Goal: Task Accomplishment & Management: Manage account settings

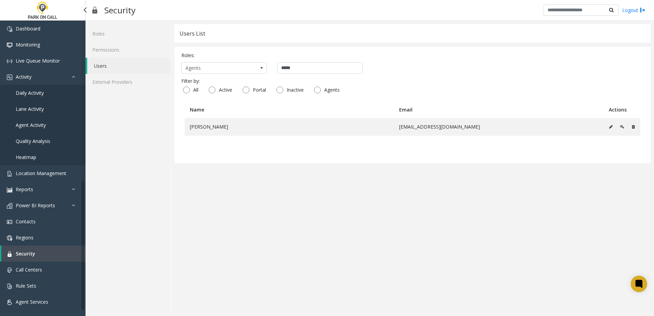
scroll to position [4, 0]
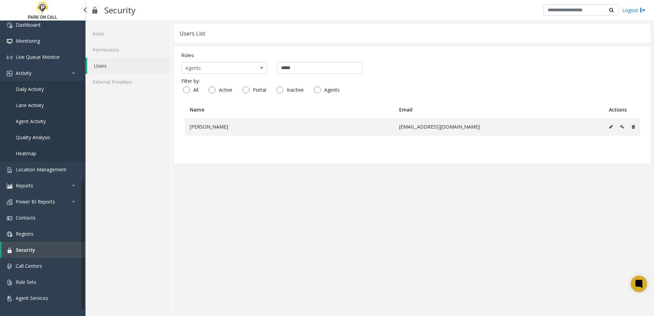
click at [39, 90] on span "Daily Activity" at bounding box center [30, 89] width 28 height 6
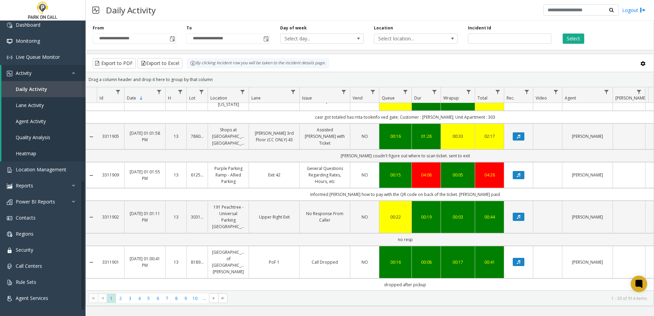
scroll to position [860, 0]
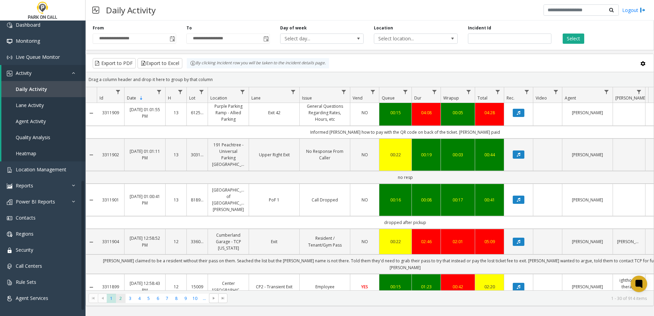
click at [120, 297] on span "2" at bounding box center [120, 298] width 9 height 9
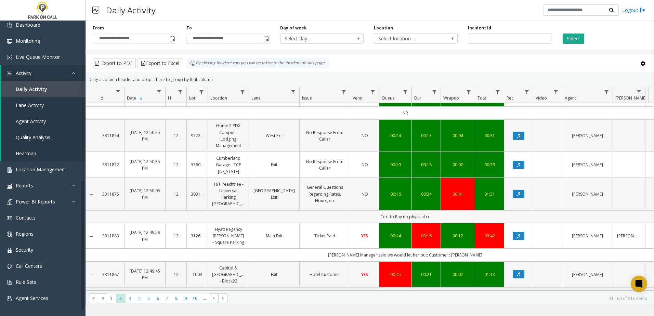
scroll to position [905, 0]
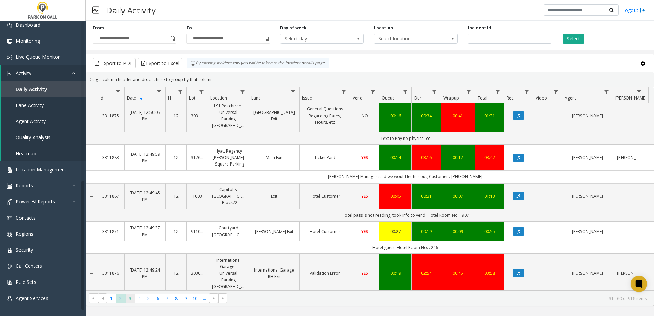
click at [130, 297] on span "3" at bounding box center [130, 298] width 9 height 9
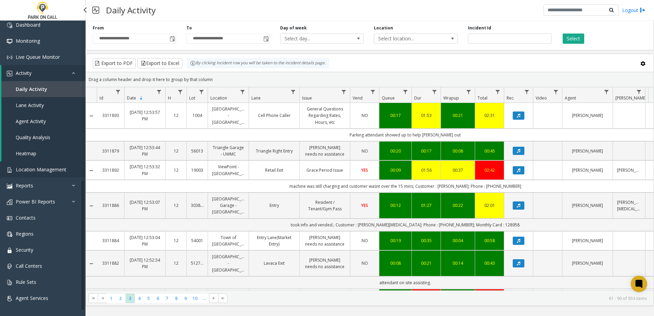
click at [55, 165] on link "Location Management" at bounding box center [43, 169] width 86 height 16
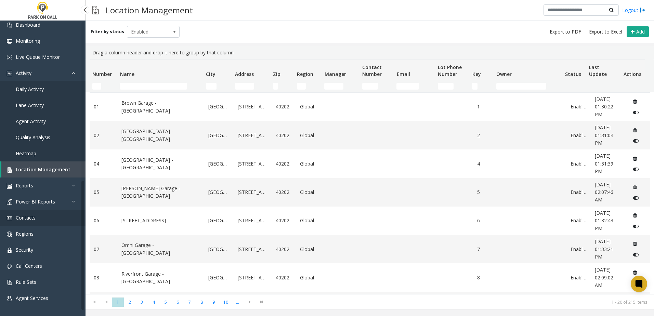
click at [38, 216] on link "Contacts" at bounding box center [43, 218] width 86 height 16
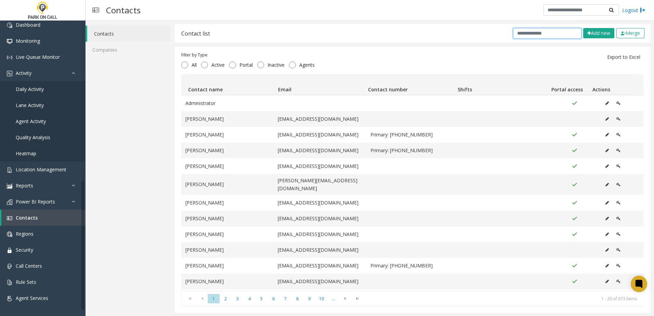
click at [551, 32] on input "text" at bounding box center [547, 33] width 68 height 11
click at [549, 34] on input "text" at bounding box center [547, 33] width 68 height 11
click at [547, 35] on input "text" at bounding box center [547, 33] width 68 height 11
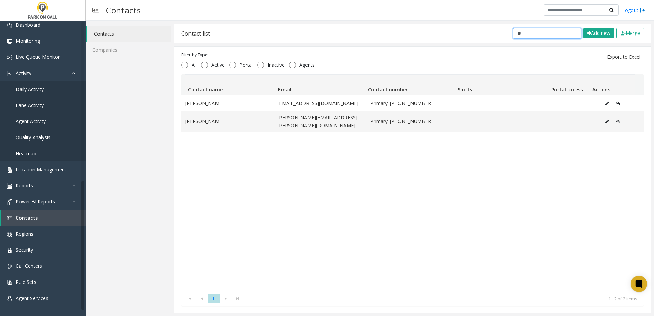
type input "*"
type input "****"
click at [602, 118] on button "Data table" at bounding box center [607, 122] width 11 height 10
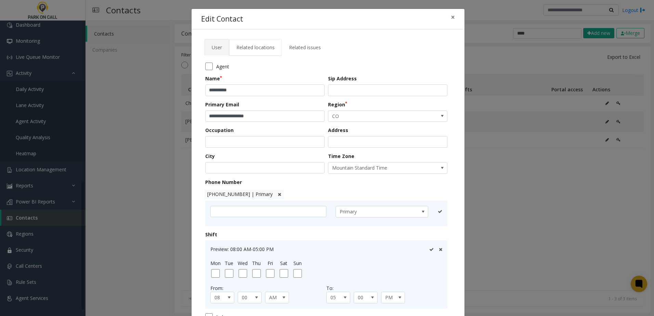
click at [256, 52] on link "Related locations" at bounding box center [255, 47] width 53 height 17
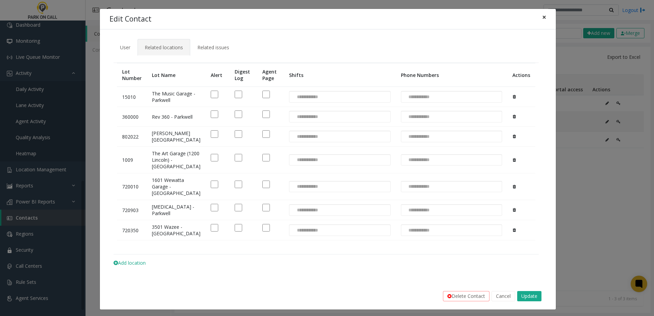
click at [542, 19] on span "×" at bounding box center [544, 17] width 4 height 10
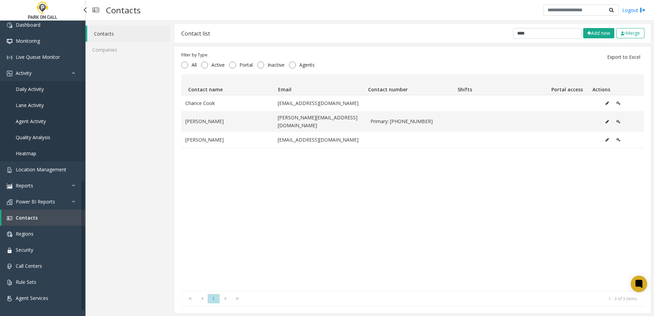
click at [46, 86] on link "Daily Activity" at bounding box center [43, 89] width 86 height 16
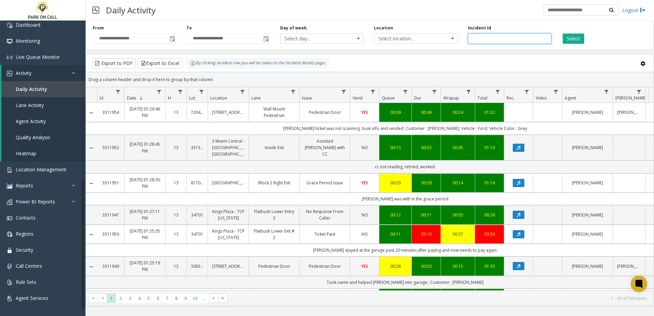
click at [486, 38] on input "number" at bounding box center [509, 39] width 83 height 10
click at [428, 42] on span "Select location..." at bounding box center [407, 39] width 66 height 10
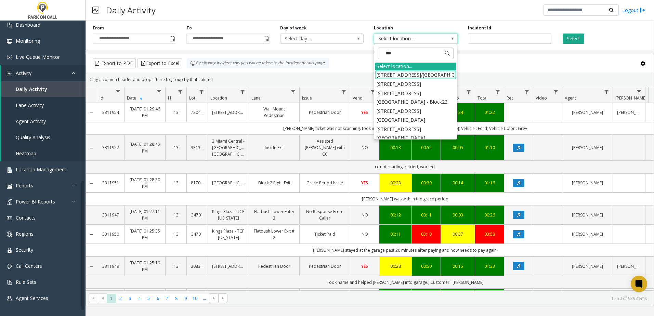
type input "****"
click at [416, 125] on li "407802 [STREET_ADDRESS]" at bounding box center [415, 119] width 81 height 9
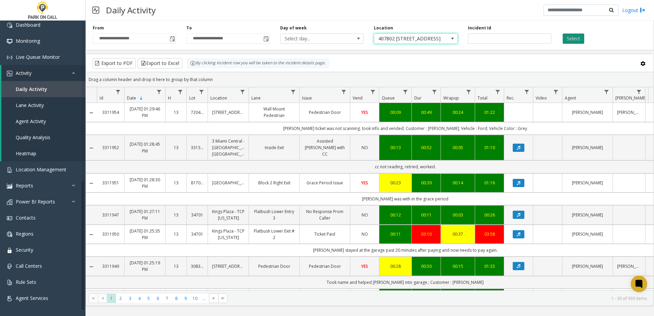
click at [580, 38] on button "Select" at bounding box center [574, 39] width 22 height 10
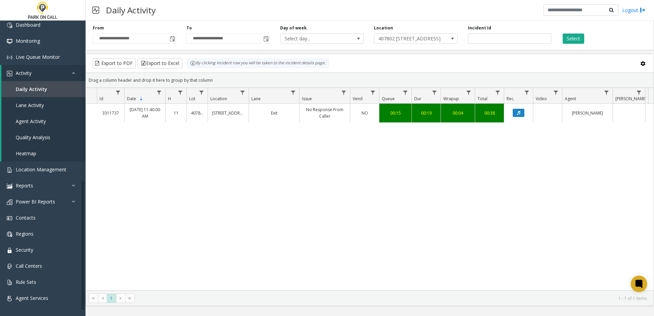
drag, startPoint x: 441, startPoint y: 167, endPoint x: 352, endPoint y: 161, distance: 89.5
click at [440, 168] on div "3311737 [DATE] 11:40:00 AM 11 407802 [STREET_ADDRESS][GEOGRAPHIC_DATA] - Parkwe…" at bounding box center [370, 197] width 568 height 187
click at [243, 169] on div "3311737 [DATE] 11:40:00 AM 11 407802 [STREET_ADDRESS][GEOGRAPHIC_DATA] - Parkwe…" at bounding box center [370, 197] width 568 height 187
click at [419, 54] on kendo-grid-toolbar "Export to PDF Export to Excel By clicking Incident row you will be taken to the…" at bounding box center [370, 63] width 568 height 19
click at [48, 172] on span "Location Management" at bounding box center [41, 169] width 51 height 6
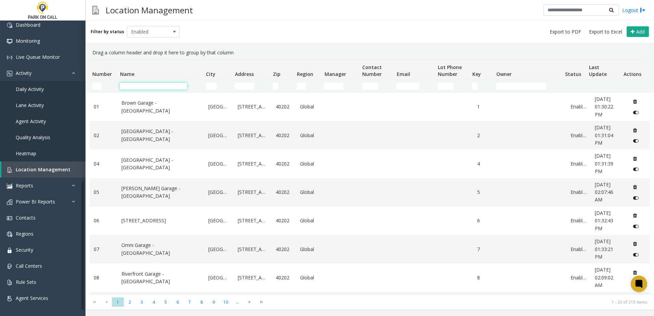
click at [149, 84] on input "Name Filter" at bounding box center [153, 86] width 67 height 7
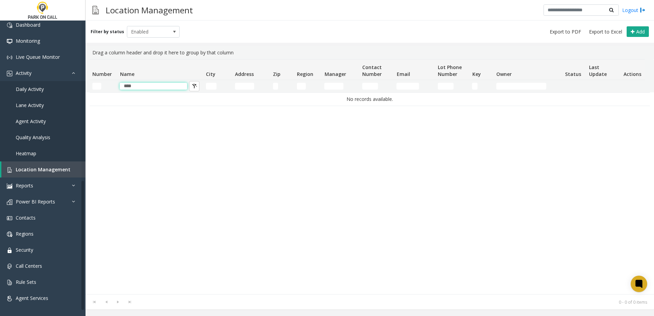
drag, startPoint x: 158, startPoint y: 85, endPoint x: 74, endPoint y: 87, distance: 84.2
click at [74, 87] on app-root "Dashboard Monitoring Live Queue Monitor Activity Daily Activity Lane Activity A…" at bounding box center [327, 158] width 654 height 316
drag, startPoint x: 119, startPoint y: 89, endPoint x: 92, endPoint y: 87, distance: 27.1
click at [92, 88] on tr "****" at bounding box center [367, 86] width 555 height 12
type input "****"
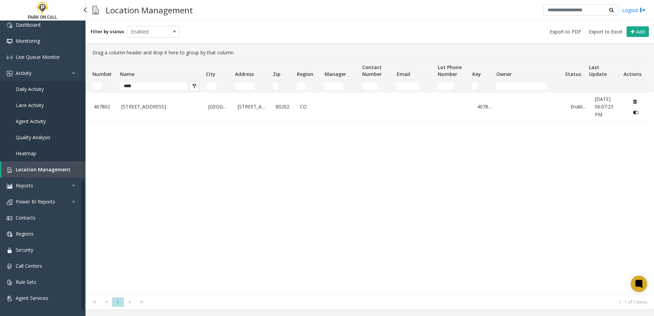
click at [21, 83] on link "Daily Activity" at bounding box center [43, 89] width 86 height 16
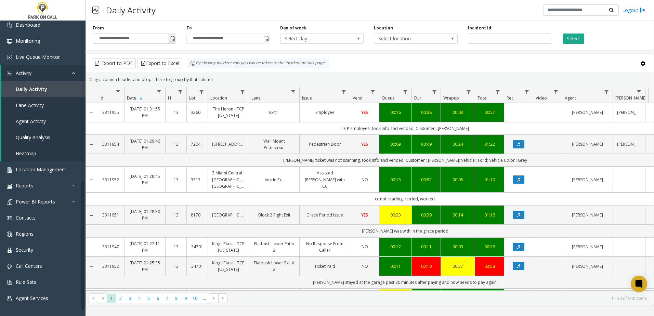
click at [173, 41] on span "Toggle popup" at bounding box center [172, 38] width 5 height 5
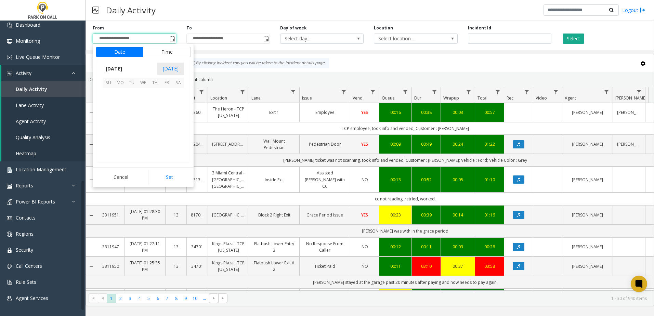
scroll to position [122772, 0]
click at [133, 128] on span "23" at bounding box center [132, 129] width 12 height 12
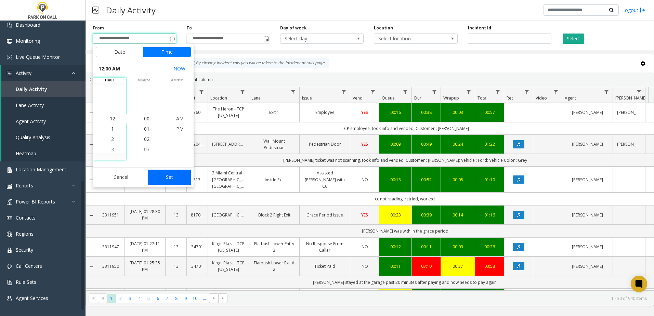
click at [177, 181] on button "Set" at bounding box center [169, 177] width 43 height 15
type input "**********"
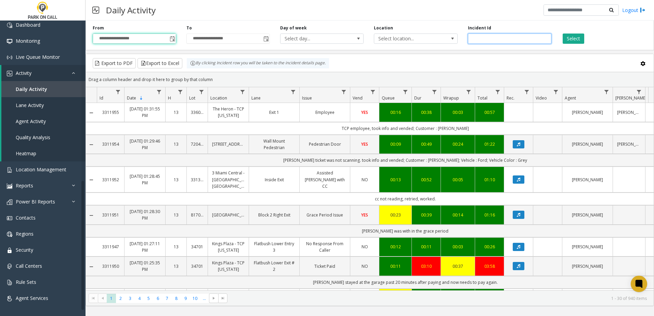
click at [487, 39] on input "number" at bounding box center [509, 39] width 83 height 10
type input "****"
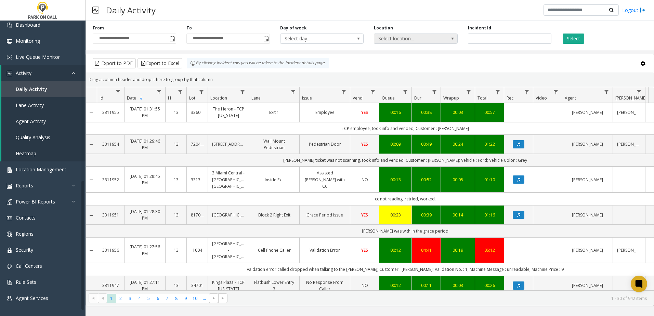
click at [431, 42] on span "Select location..." at bounding box center [407, 39] width 66 height 10
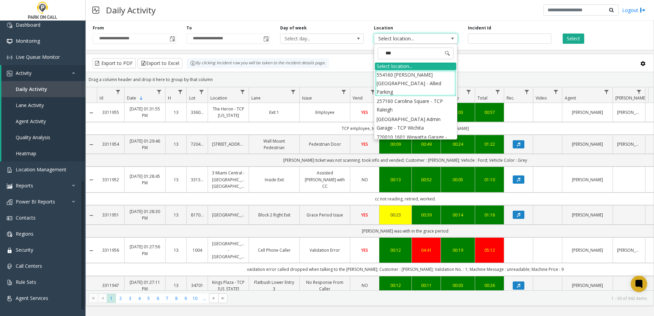
type input "****"
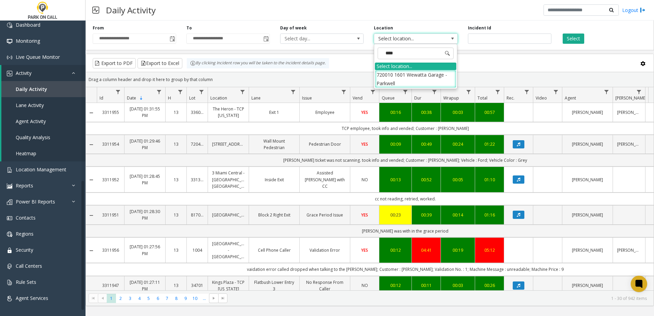
click at [411, 81] on li "720010 1601 Wewatta Garage - Parkwell" at bounding box center [415, 79] width 81 height 18
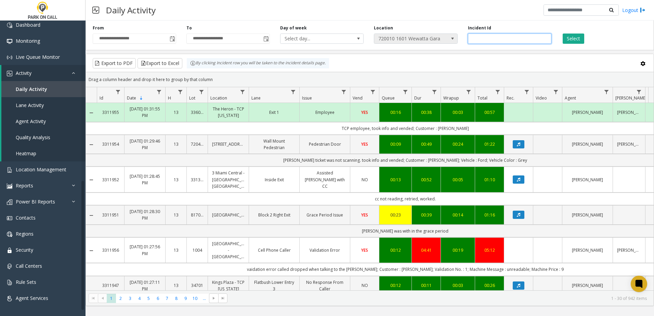
drag, startPoint x: 452, startPoint y: 40, endPoint x: 456, endPoint y: 38, distance: 4.9
click at [452, 39] on div "**********" at bounding box center [370, 34] width 569 height 32
click at [572, 38] on button "Select" at bounding box center [574, 39] width 22 height 10
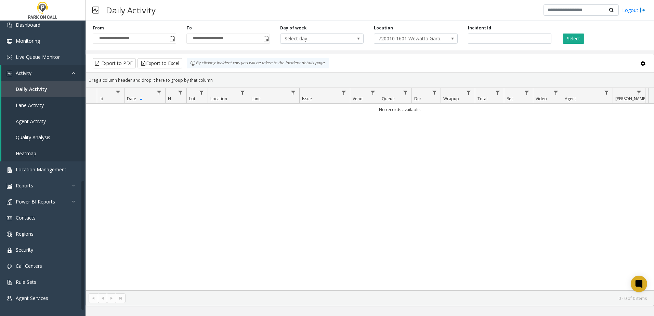
click at [410, 16] on div "Daily Activity Logout" at bounding box center [370, 10] width 569 height 21
click at [173, 39] on span "Toggle popup" at bounding box center [172, 38] width 5 height 5
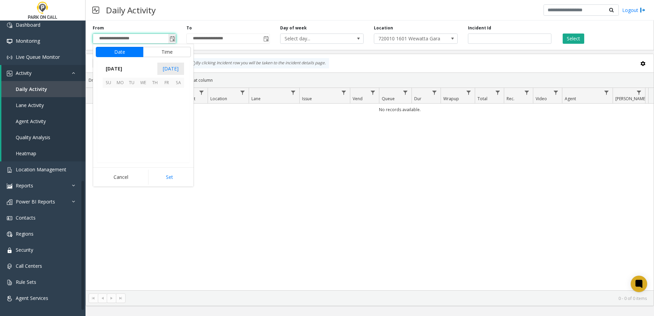
scroll to position [122772, 0]
click at [109, 118] on span "14" at bounding box center [109, 117] width 12 height 12
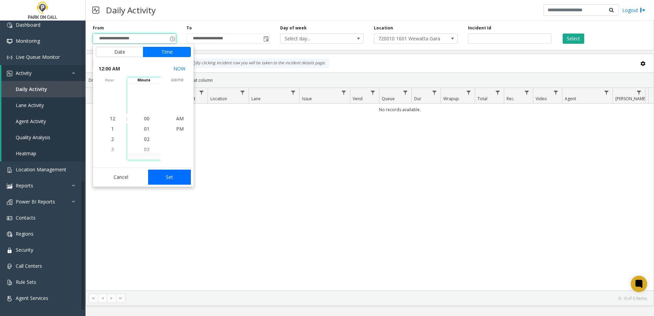
click at [164, 175] on button "Set" at bounding box center [169, 177] width 43 height 15
type input "**********"
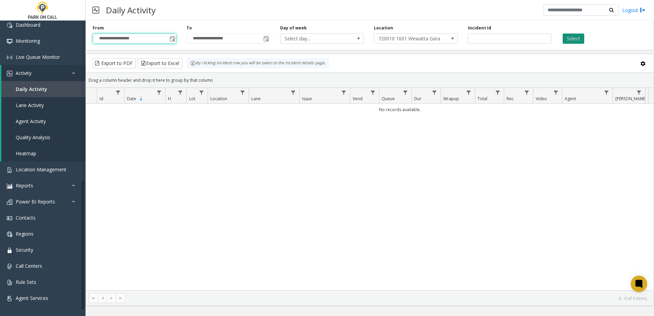
click at [577, 37] on button "Select" at bounding box center [574, 39] width 22 height 10
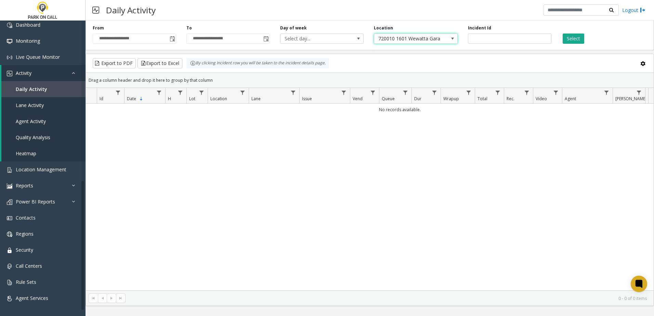
click at [420, 39] on span "720010 1601 Wewatta Garage - Parkwell" at bounding box center [407, 39] width 66 height 10
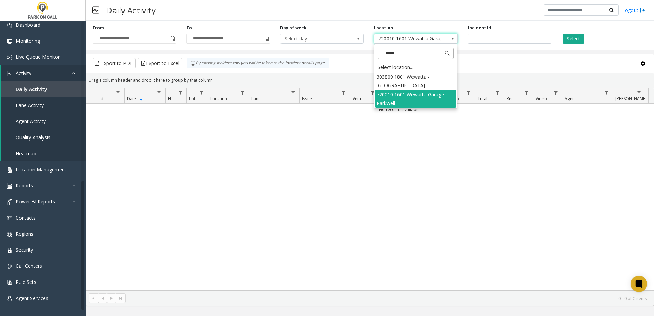
type input "******"
click at [407, 90] on li "720010 1601 Wewatta Garage - Parkwell" at bounding box center [415, 99] width 81 height 18
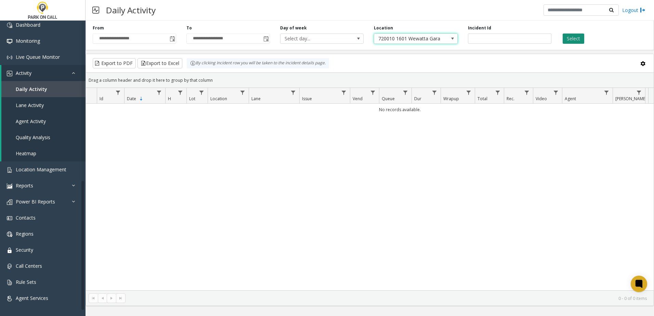
click at [576, 40] on button "Select" at bounding box center [574, 39] width 22 height 10
click at [400, 43] on span "720010 1601 Wewatta Garage - Parkwell" at bounding box center [415, 39] width 83 height 10
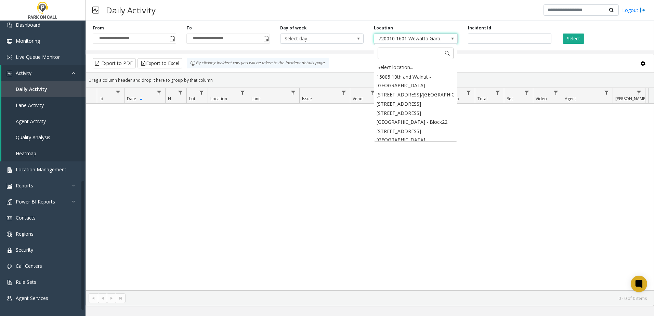
scroll to position [3515, 0]
click at [392, 55] on input at bounding box center [416, 54] width 76 height 12
click at [403, 51] on input at bounding box center [416, 54] width 76 height 12
type input "****"
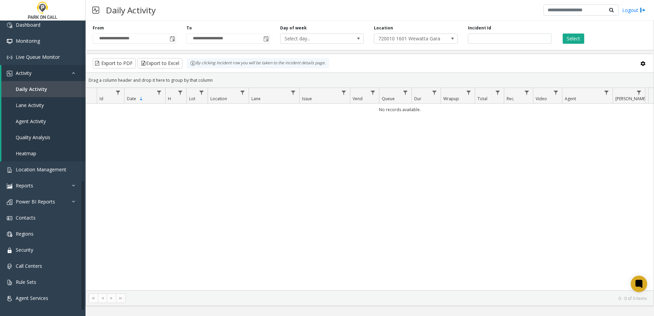
drag, startPoint x: 430, startPoint y: 78, endPoint x: 392, endPoint y: 193, distance: 120.5
click at [392, 193] on div "No records available." at bounding box center [370, 197] width 568 height 187
click at [416, 39] on span "720010 1601 Wewatta Garage - Parkwell" at bounding box center [407, 39] width 66 height 10
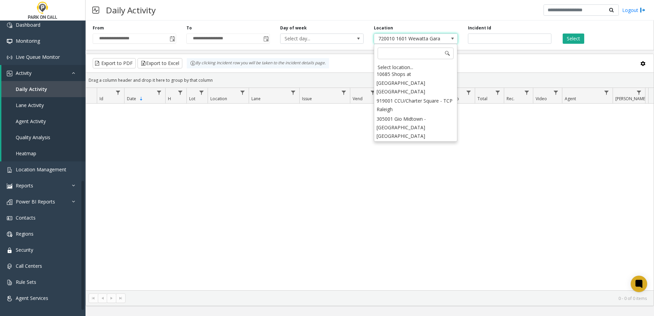
scroll to position [3720, 0]
click at [416, 32] on div "Location 720010 1601 [GEOGRAPHIC_DATA] - [GEOGRAPHIC_DATA]" at bounding box center [416, 34] width 94 height 19
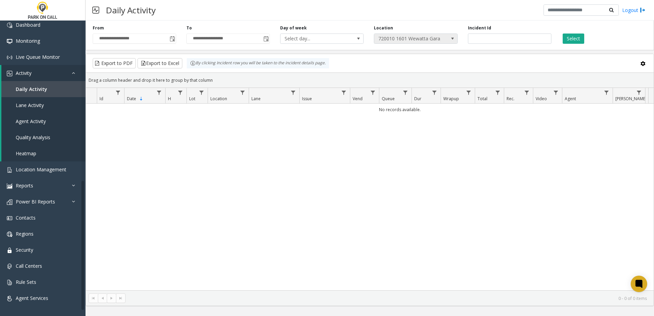
click at [416, 37] on span "720010 1601 Wewatta Garage - Parkwell" at bounding box center [407, 39] width 66 height 10
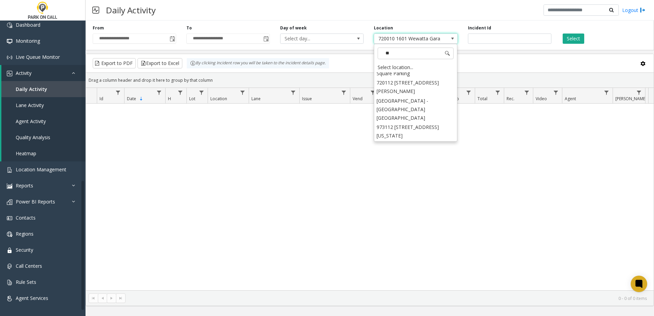
scroll to position [0, 0]
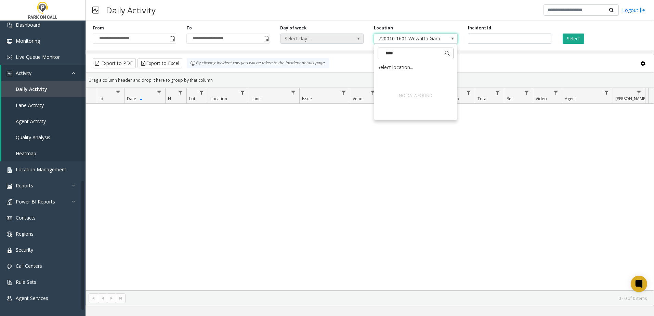
drag, startPoint x: 407, startPoint y: 56, endPoint x: 331, endPoint y: 40, distance: 77.7
click at [331, 40] on app-root "**********" at bounding box center [327, 158] width 654 height 316
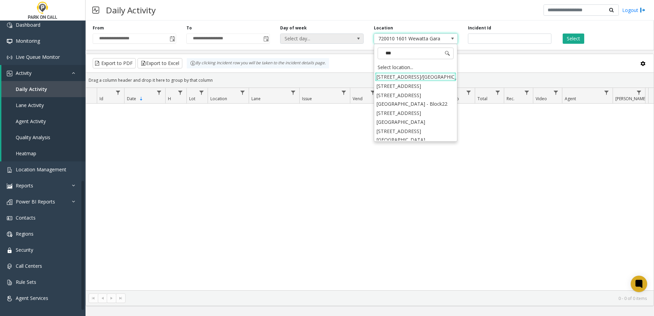
type input "****"
click at [419, 127] on li "407802 [STREET_ADDRESS]" at bounding box center [415, 121] width 81 height 9
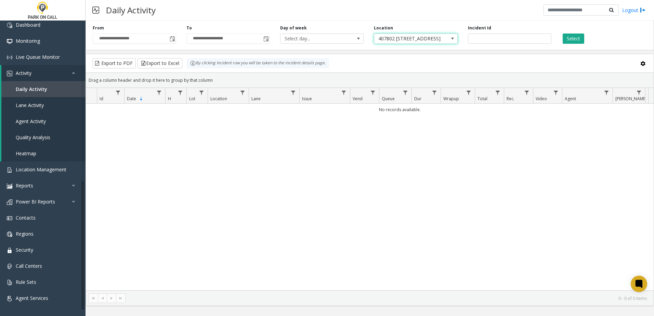
click at [569, 33] on div "Select" at bounding box center [604, 34] width 94 height 19
click at [569, 37] on button "Select" at bounding box center [574, 39] width 22 height 10
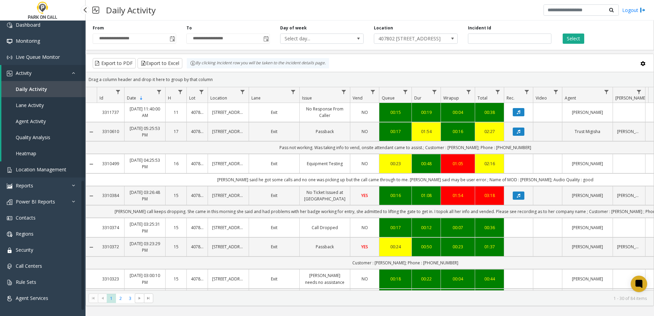
click at [29, 169] on span "Location Management" at bounding box center [41, 169] width 51 height 6
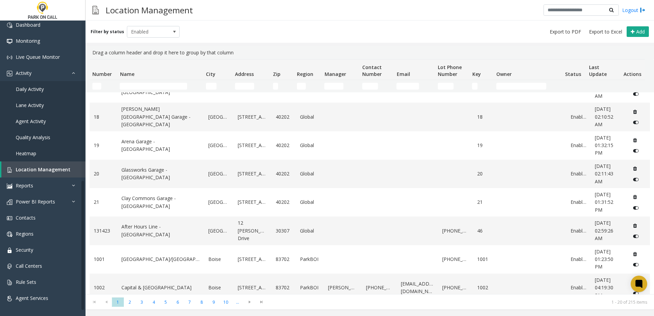
scroll to position [368, 0]
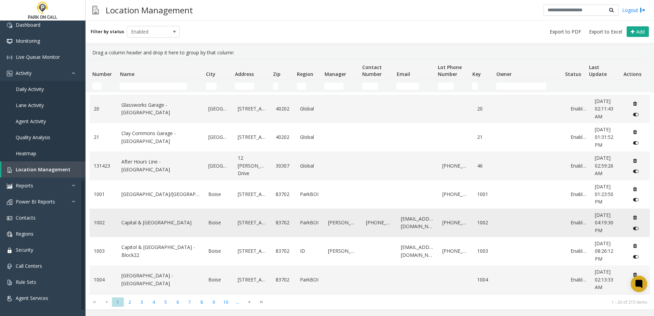
click at [145, 223] on link "Capital & [GEOGRAPHIC_DATA]" at bounding box center [160, 223] width 79 height 8
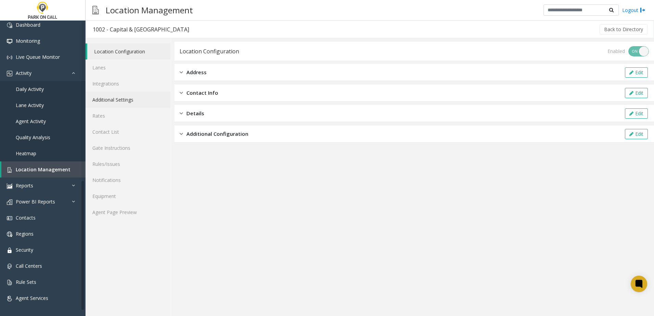
click at [120, 100] on link "Additional Settings" at bounding box center [128, 100] width 85 height 16
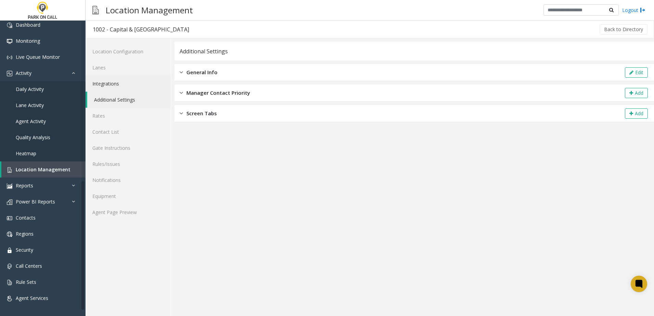
click at [119, 88] on link "Integrations" at bounding box center [128, 84] width 85 height 16
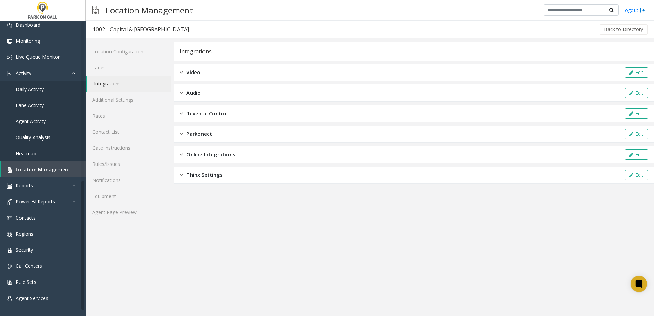
click at [219, 117] on span "Revenue Control" at bounding box center [206, 113] width 41 height 8
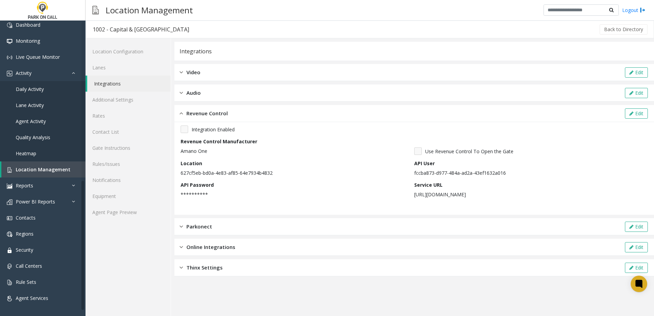
drag, startPoint x: 266, startPoint y: 125, endPoint x: 473, endPoint y: 225, distance: 229.5
click at [473, 225] on div "Parkonect Edit" at bounding box center [414, 226] width 480 height 17
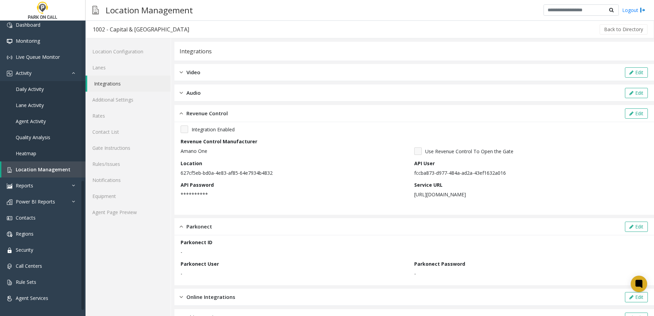
click at [592, 160] on div "API User fccba873-d977-484a-ad2a-43ef1632a016" at bounding box center [531, 168] width 234 height 17
click at [629, 115] on icon at bounding box center [631, 113] width 4 height 5
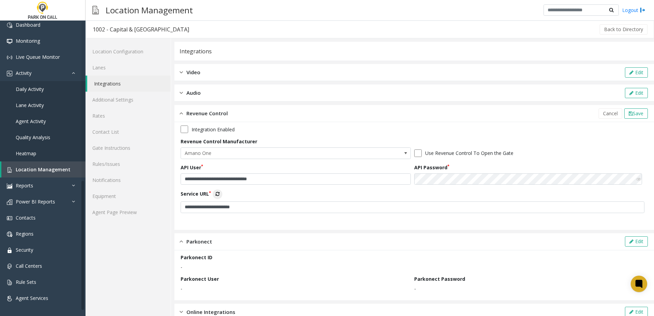
click at [636, 180] on icon at bounding box center [638, 179] width 5 height 5
click at [636, 181] on icon at bounding box center [638, 179] width 5 height 5
click at [603, 111] on span "Cancel" at bounding box center [610, 113] width 15 height 6
